Goal: Transaction & Acquisition: Purchase product/service

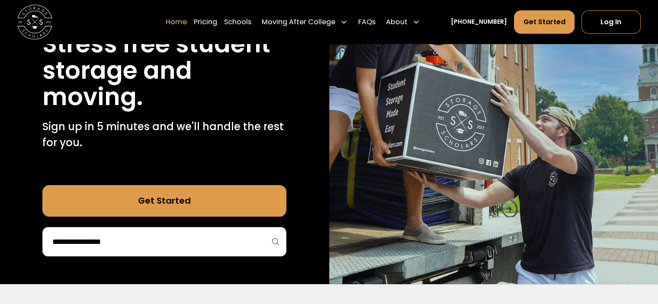
scroll to position [130, 0]
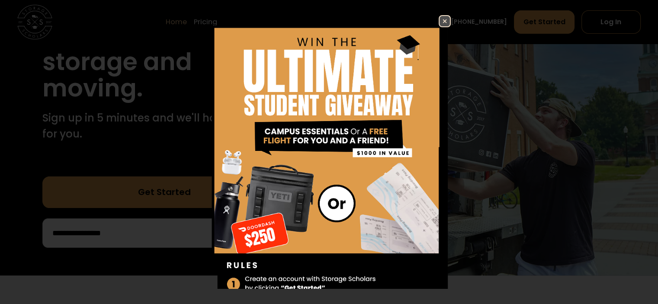
click at [439, 21] on img at bounding box center [444, 21] width 10 height 10
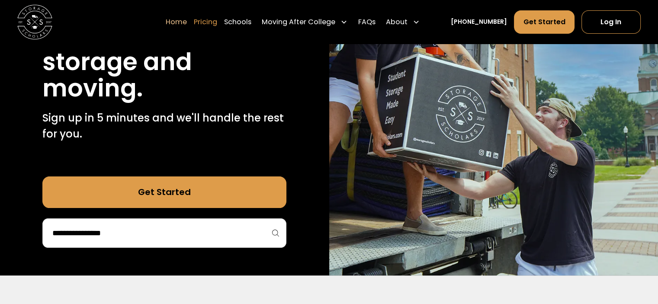
click at [217, 20] on link "Pricing" at bounding box center [205, 22] width 23 height 24
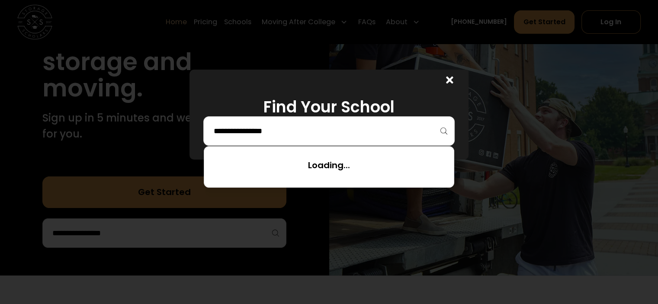
click at [273, 128] on input "search" at bounding box center [328, 131] width 233 height 15
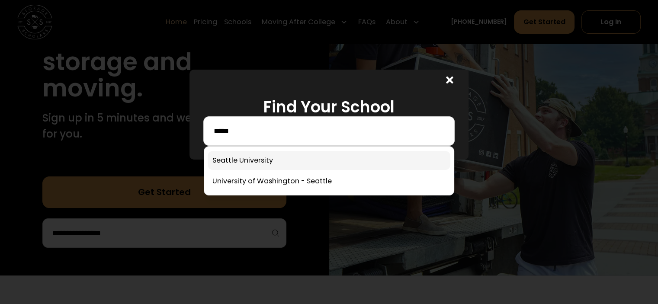
type input "*****"
click at [256, 160] on link at bounding box center [329, 160] width 242 height 19
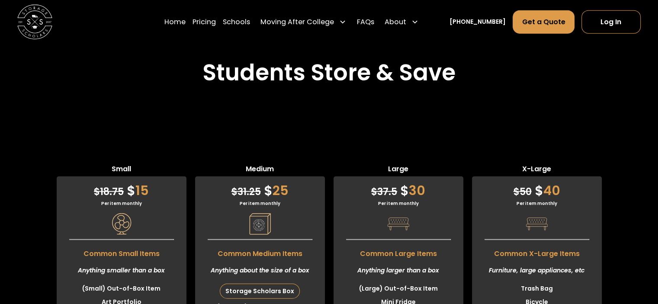
scroll to position [2205, 0]
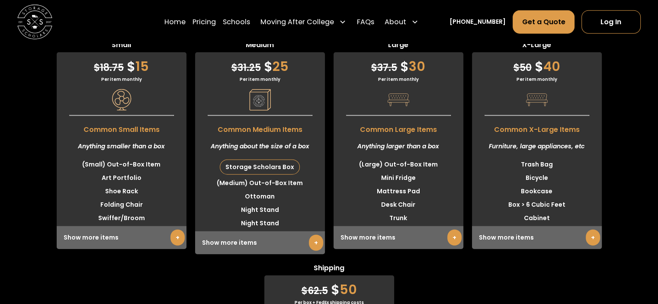
click at [315, 246] on link "+" at bounding box center [316, 243] width 14 height 16
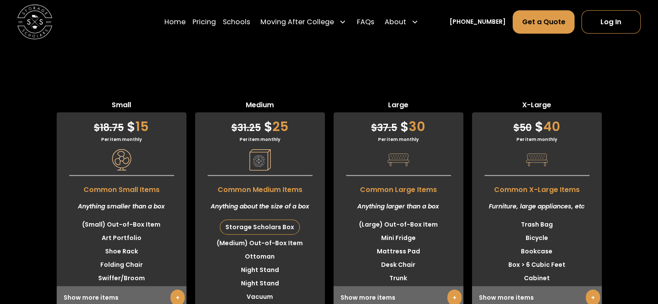
scroll to position [2248, 0]
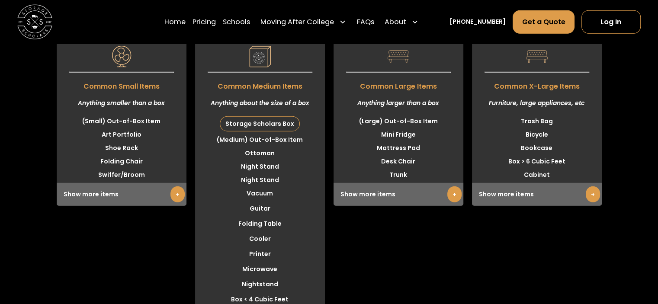
click at [454, 197] on link "+" at bounding box center [454, 194] width 14 height 16
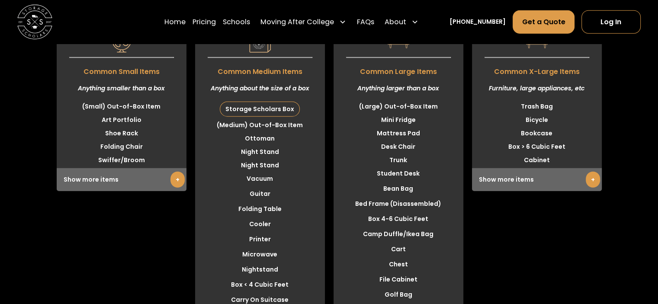
scroll to position [2162, 0]
